Goal: Task Accomplishment & Management: Use online tool/utility

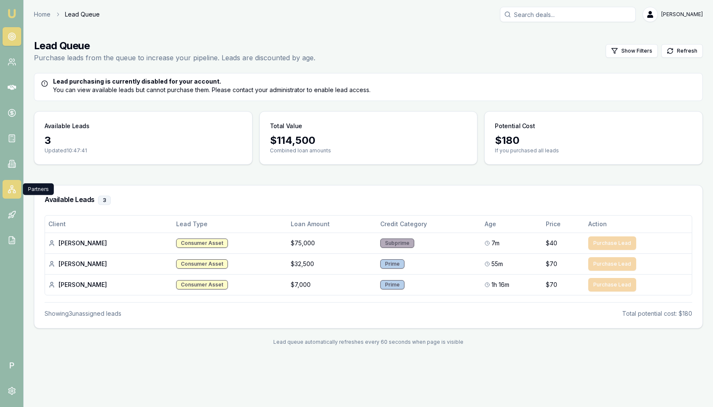
click at [11, 190] on icon at bounding box center [12, 189] width 8 height 8
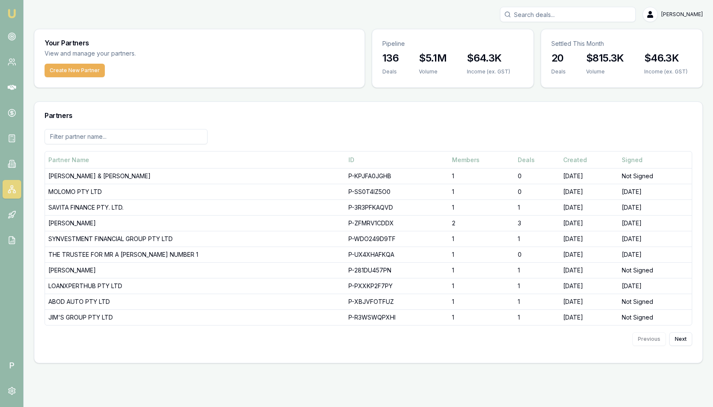
click at [148, 137] on input at bounding box center [126, 136] width 163 height 15
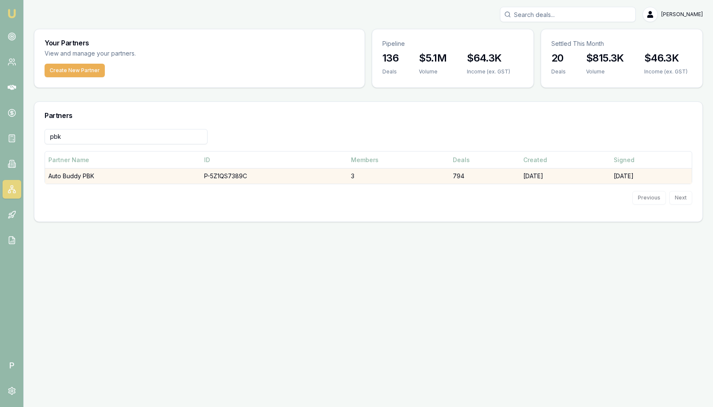
click at [122, 176] on td "Auto Buddy PBK" at bounding box center [123, 177] width 156 height 16
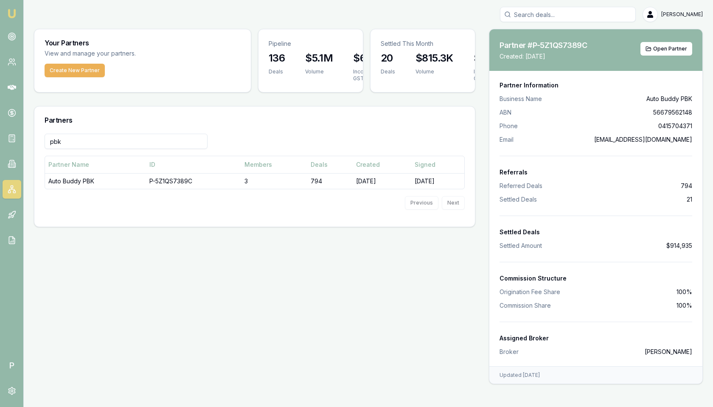
click at [114, 141] on input "pbk" at bounding box center [126, 141] width 163 height 15
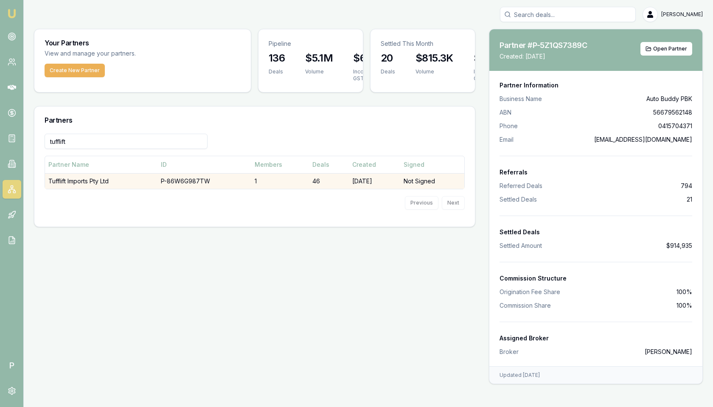
type input "tufflift"
click at [110, 181] on td "Tufflift Imports Pty Ltd" at bounding box center [101, 181] width 113 height 16
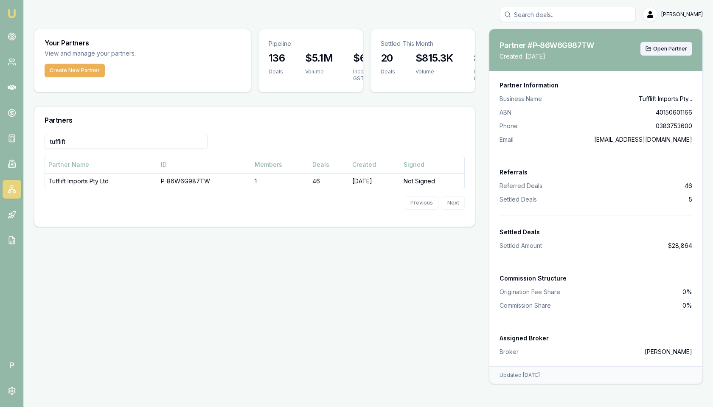
click at [665, 52] on button "Open Partner" at bounding box center [667, 49] width 52 height 14
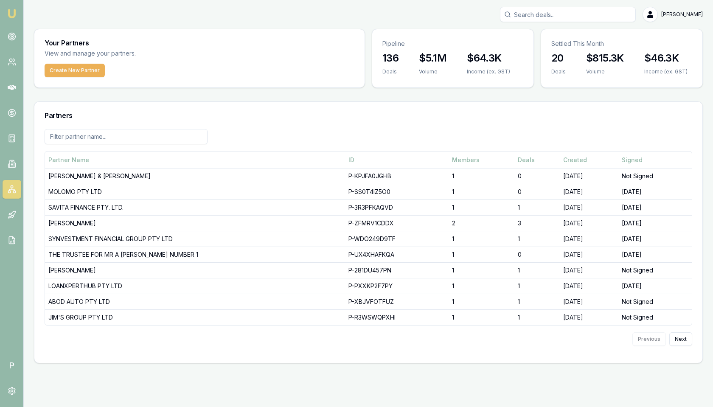
click at [156, 134] on input at bounding box center [126, 136] width 163 height 15
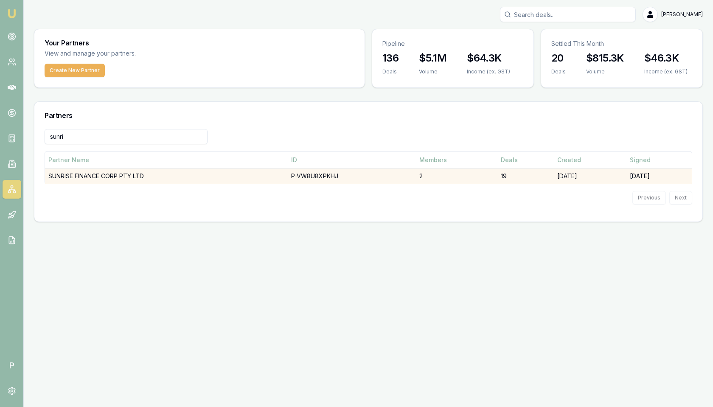
type input "sunri"
click at [157, 171] on td "SUNRISE FINANCE CORP PTY LTD" at bounding box center [166, 177] width 243 height 16
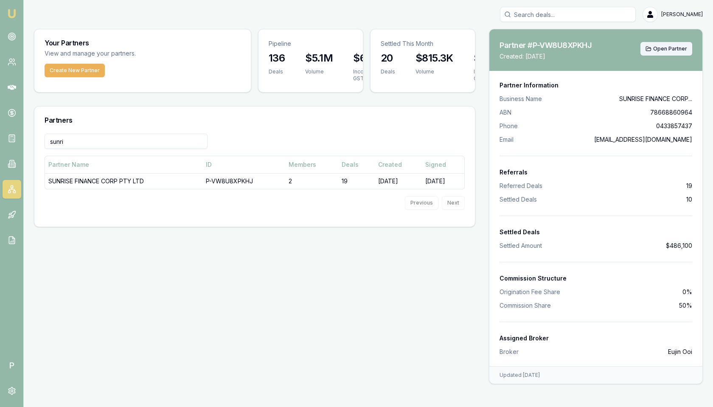
click at [662, 51] on span "Open Partner" at bounding box center [671, 48] width 34 height 7
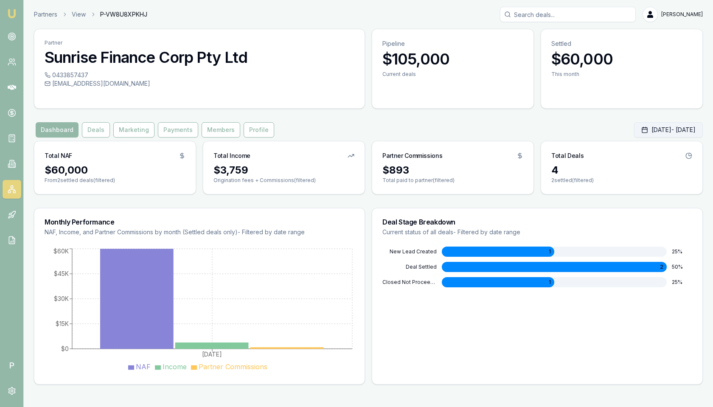
click at [634, 134] on button "Aug 01, 2025 - Aug 31, 2025" at bounding box center [668, 129] width 69 height 15
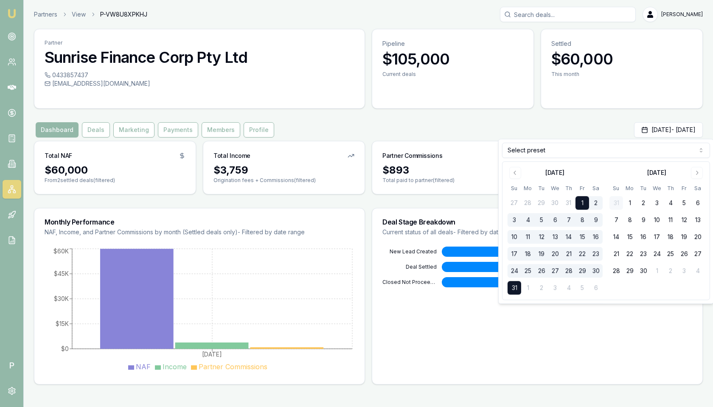
click at [532, 149] on html "Emu Broker P Partners View P-VW8U8XPKHJ Matt Leeburn Toggle Menu Partner Sunris…" at bounding box center [356, 203] width 713 height 407
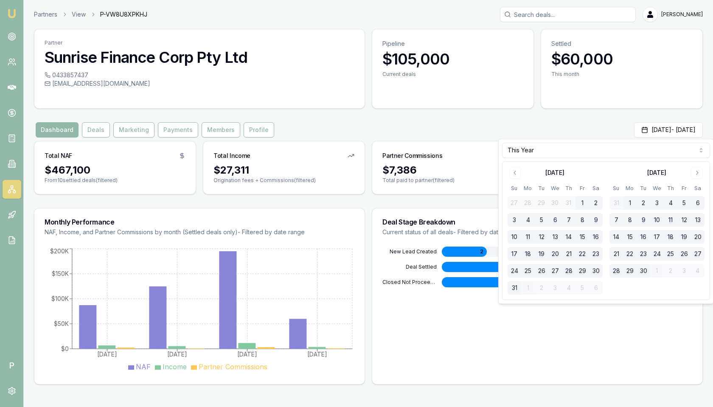
click at [360, 124] on div "Dashboard Deals Marketing Payments Members Profile Jan 01, 2025 - Dec 31, 2025" at bounding box center [368, 129] width 669 height 15
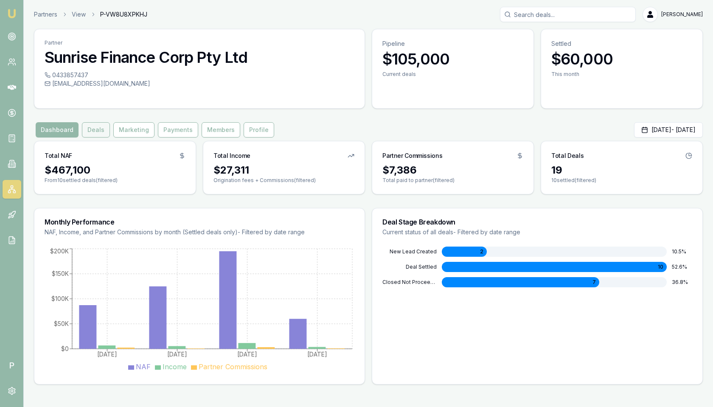
click at [94, 137] on button "Deals" at bounding box center [96, 129] width 28 height 15
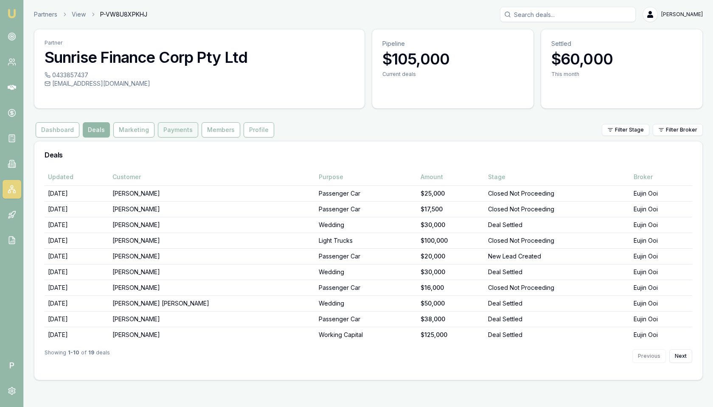
click at [177, 127] on button "Payments" at bounding box center [178, 129] width 40 height 15
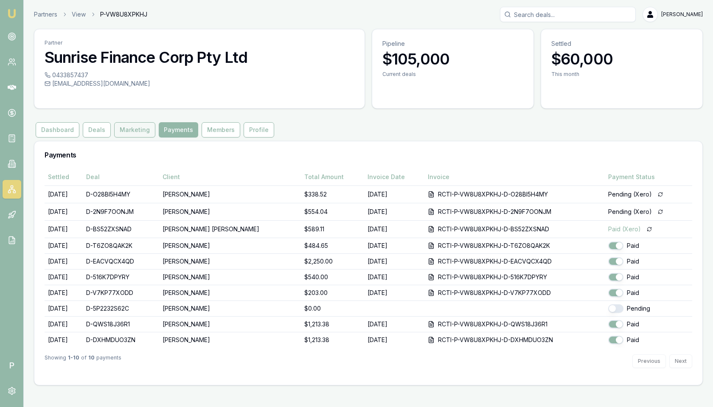
click at [125, 126] on button "Marketing" at bounding box center [134, 129] width 41 height 15
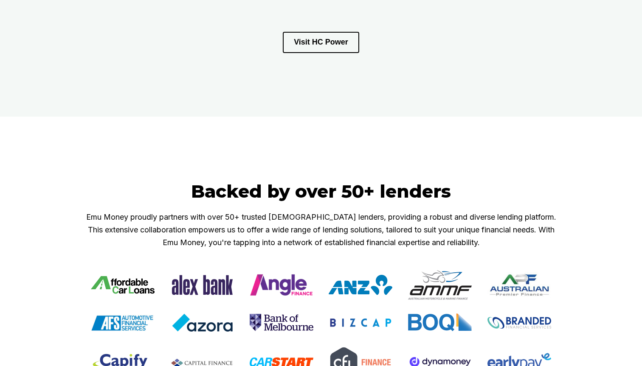
scroll to position [1053, 0]
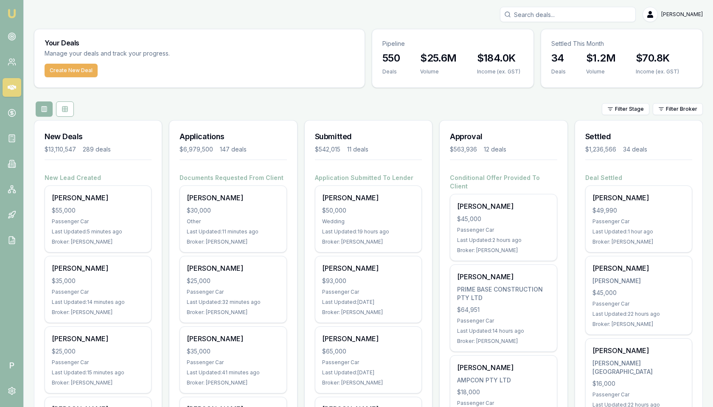
click at [539, 17] on input "Search deals" at bounding box center [568, 14] width 136 height 15
paste input "D-UQHZQLLXP6"
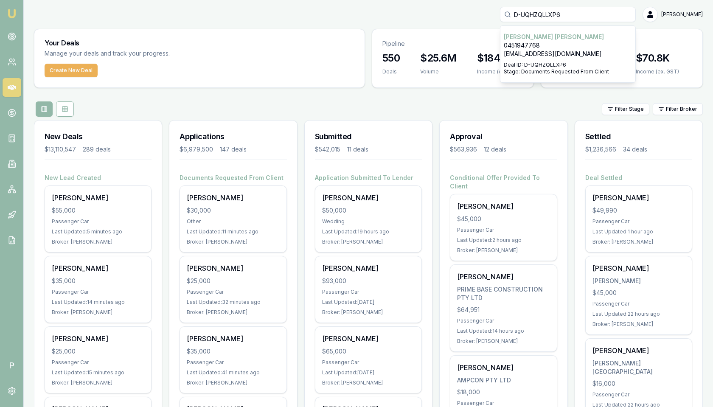
type input "D-UQHZQLLXP6"
click at [538, 39] on p "Tuan Pham" at bounding box center [568, 37] width 128 height 8
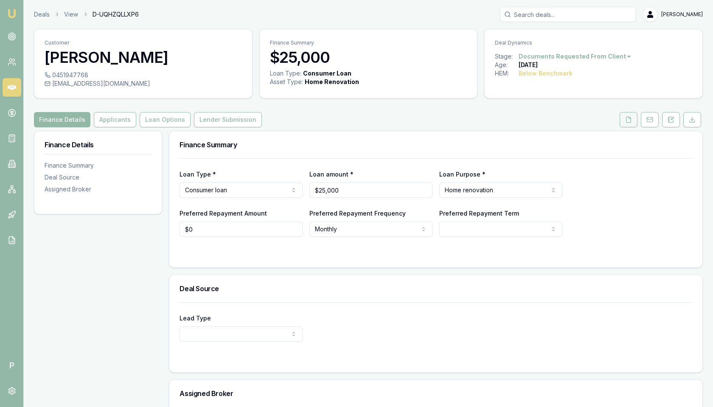
click at [631, 121] on icon at bounding box center [629, 120] width 5 height 6
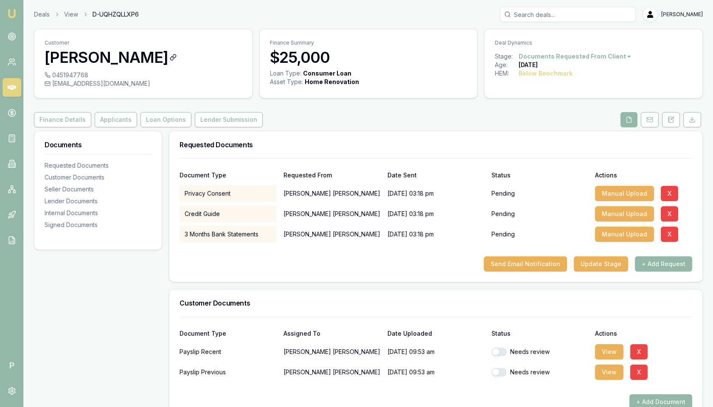
click at [104, 55] on h3 "[PERSON_NAME]" at bounding box center [143, 57] width 197 height 17
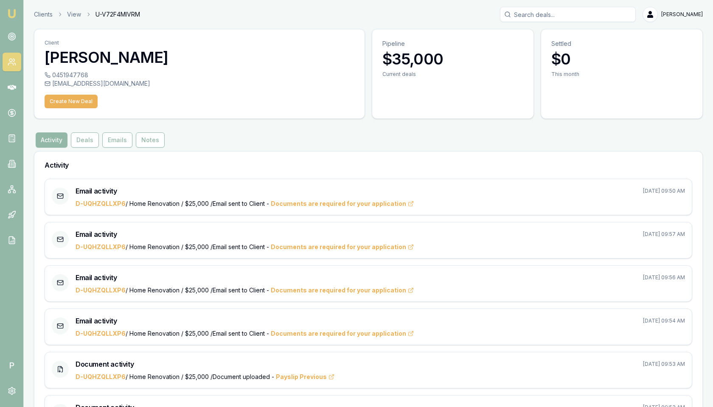
click at [12, 37] on circle at bounding box center [11, 36] width 1 height 1
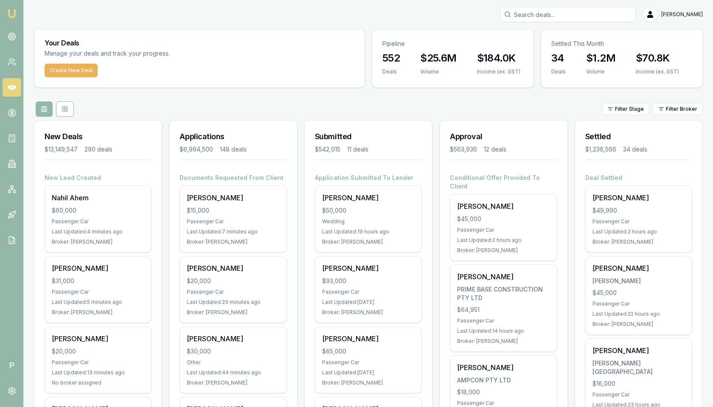
click at [690, 111] on html "Emu Broker P Matt Leeburn Toggle Menu Your Deals Manage your deals and track yo…" at bounding box center [356, 203] width 713 height 407
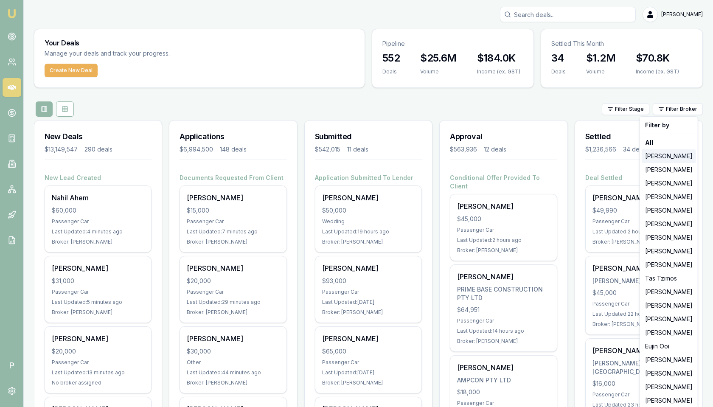
click at [681, 153] on div "[PERSON_NAME]" at bounding box center [669, 156] width 54 height 14
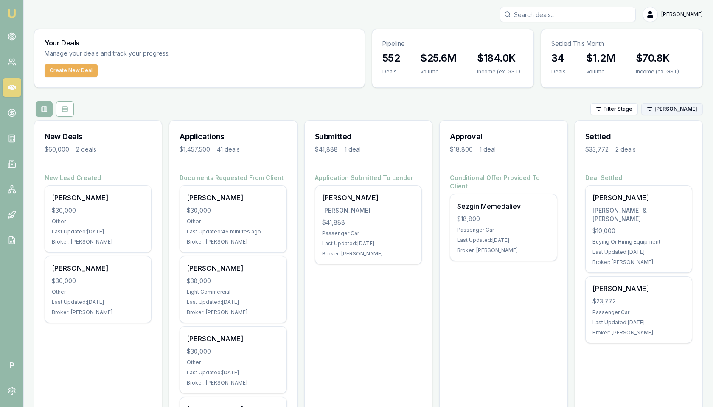
click at [673, 106] on html "Emu Broker P Matt Leeburn Toggle Menu Your Deals Manage your deals and track yo…" at bounding box center [356, 203] width 713 height 407
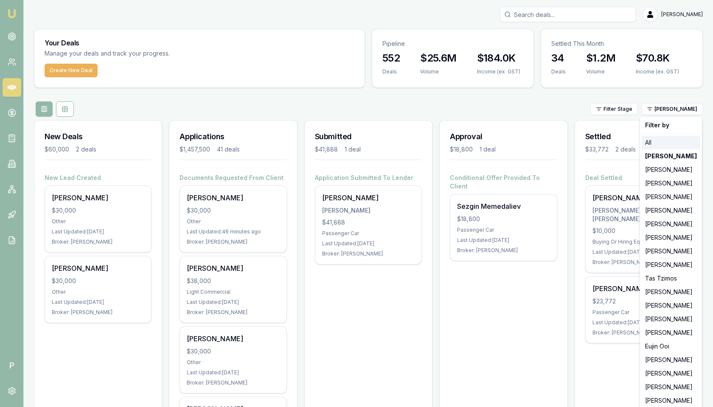
click at [667, 144] on div "All" at bounding box center [671, 143] width 59 height 14
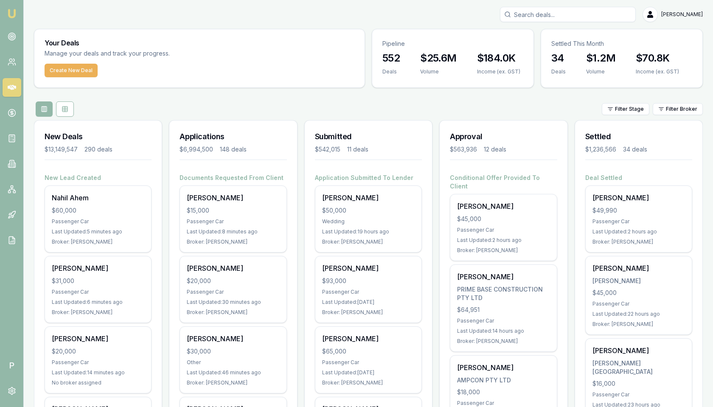
click at [434, 102] on div "Filter Stage Filter Broker" at bounding box center [368, 108] width 669 height 15
click at [20, 34] on link at bounding box center [12, 36] width 19 height 19
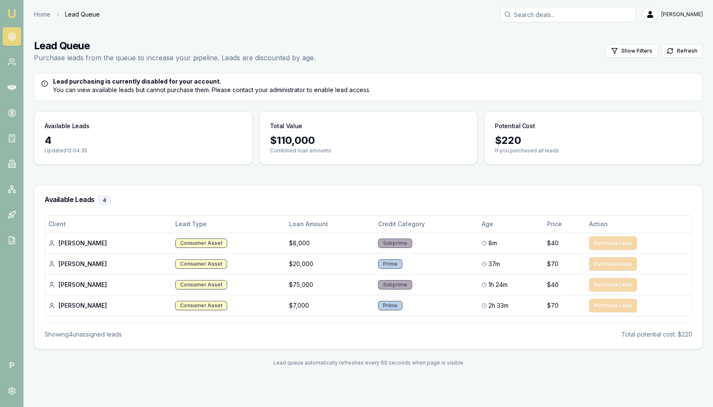
click at [611, 31] on main "Lead Queue Purchase leads from the queue to increase your pipeline. Leads are d…" at bounding box center [369, 203] width 690 height 348
click at [11, 37] on circle at bounding box center [11, 36] width 1 height 1
click at [14, 84] on icon at bounding box center [12, 87] width 8 height 8
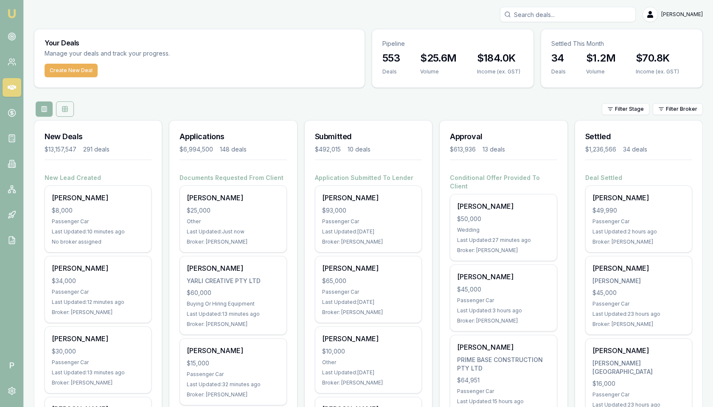
click at [64, 104] on button at bounding box center [65, 108] width 18 height 15
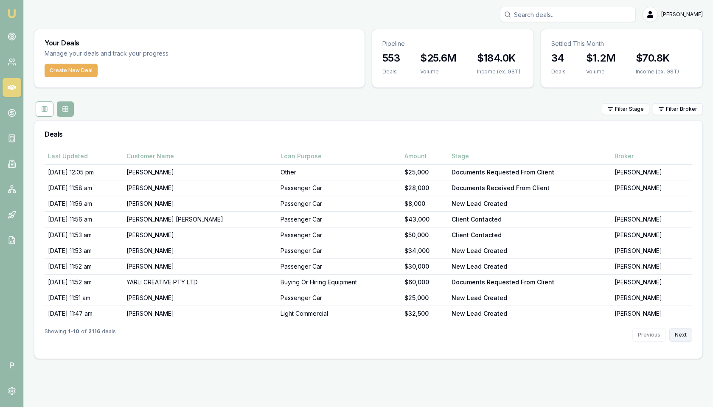
click at [687, 331] on button "Next" at bounding box center [681, 335] width 23 height 14
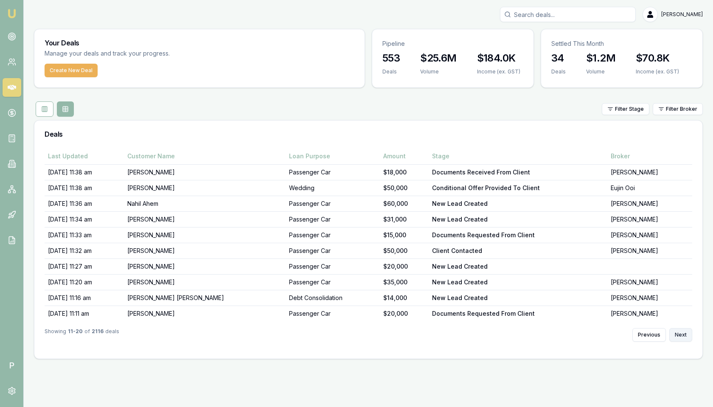
click at [686, 333] on button "Next" at bounding box center [681, 335] width 23 height 14
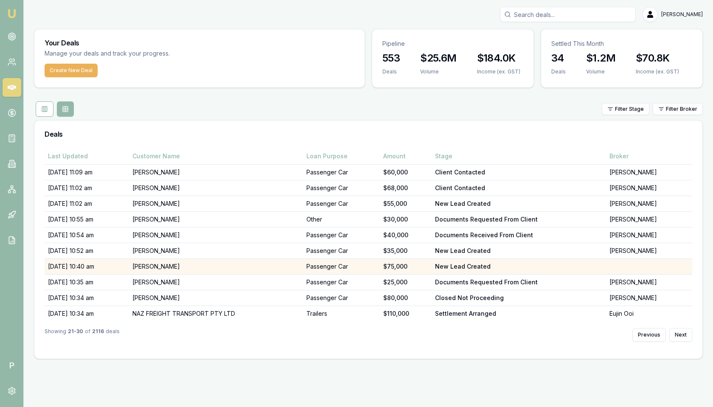
click at [162, 264] on td "[PERSON_NAME]" at bounding box center [216, 267] width 174 height 16
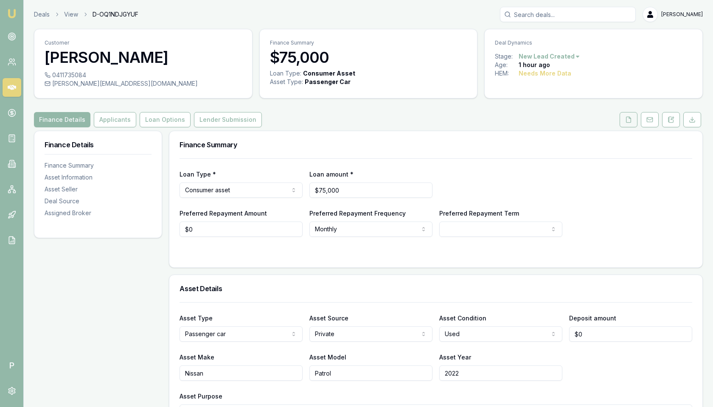
click at [634, 121] on button at bounding box center [629, 119] width 18 height 15
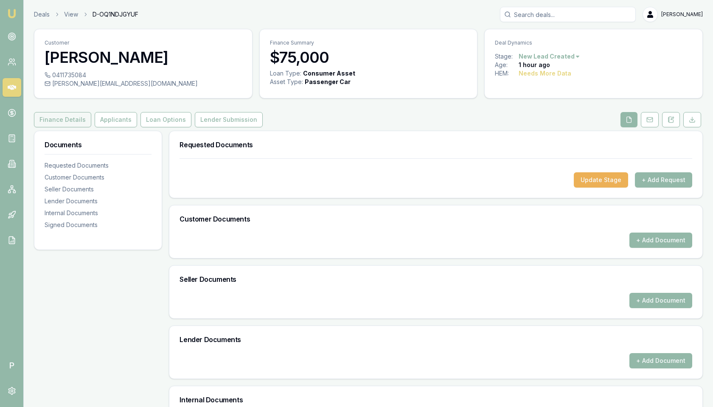
click at [78, 123] on button "Finance Details" at bounding box center [62, 119] width 57 height 15
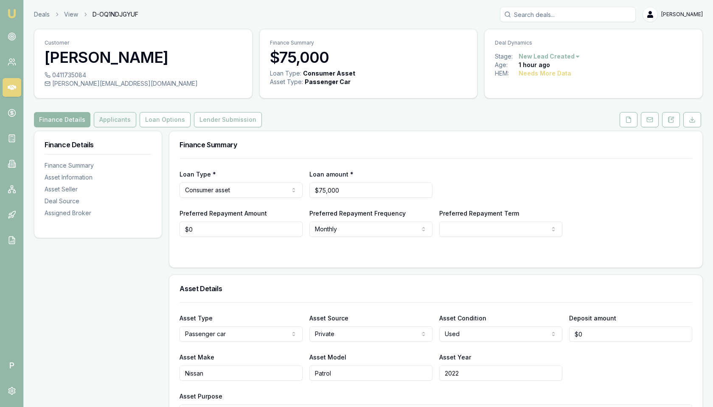
click at [118, 123] on button "Applicants" at bounding box center [115, 119] width 42 height 15
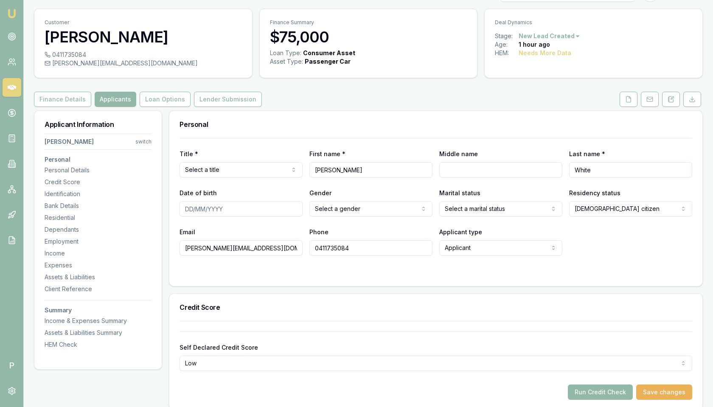
scroll to position [18, 0]
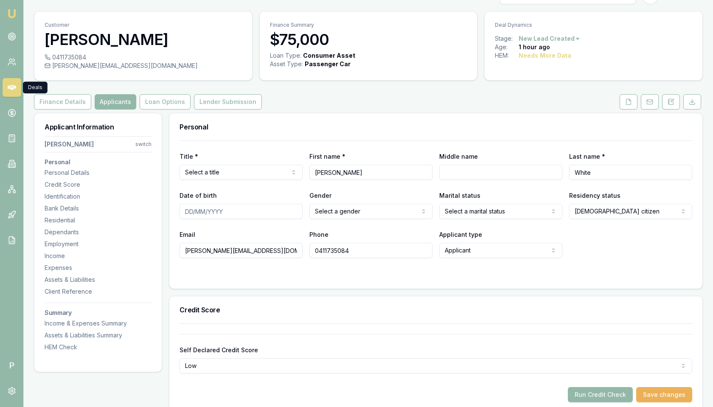
click at [12, 86] on icon at bounding box center [12, 87] width 8 height 8
